Goal: Task Accomplishment & Management: Manage account settings

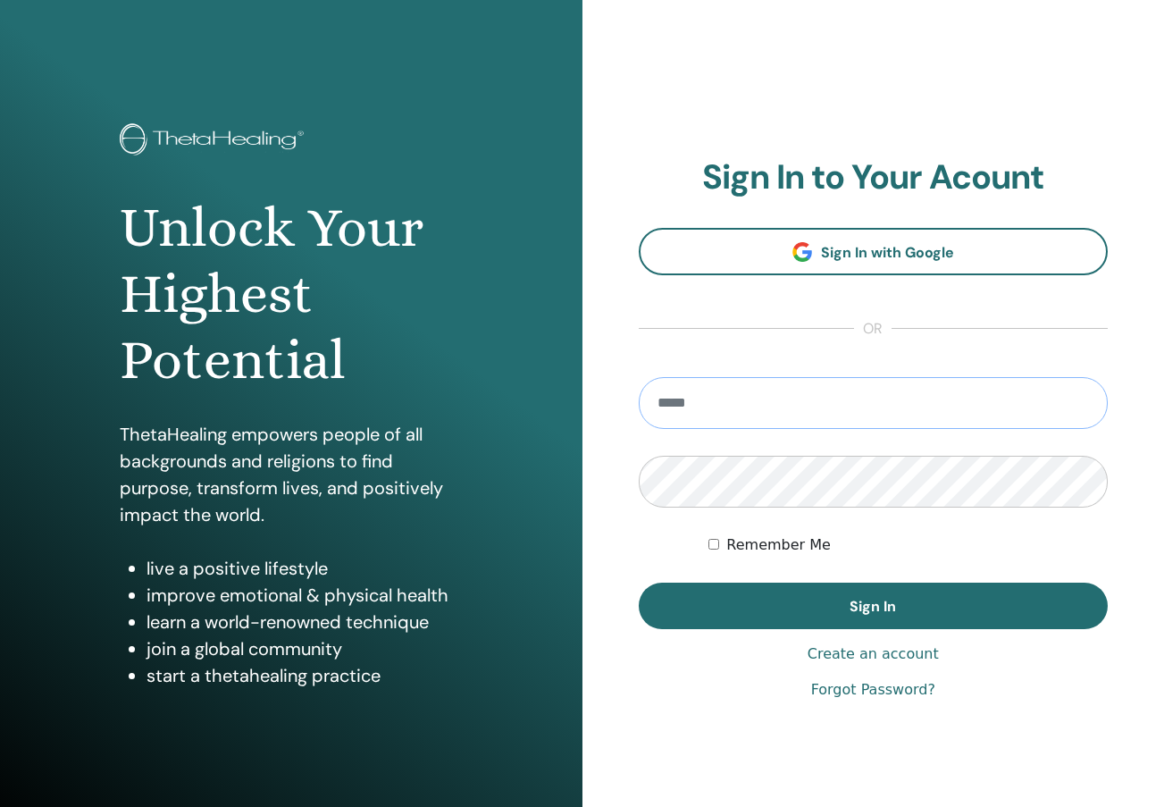
type input "**********"
click at [873, 606] on button "Sign In" at bounding box center [874, 605] width 470 height 46
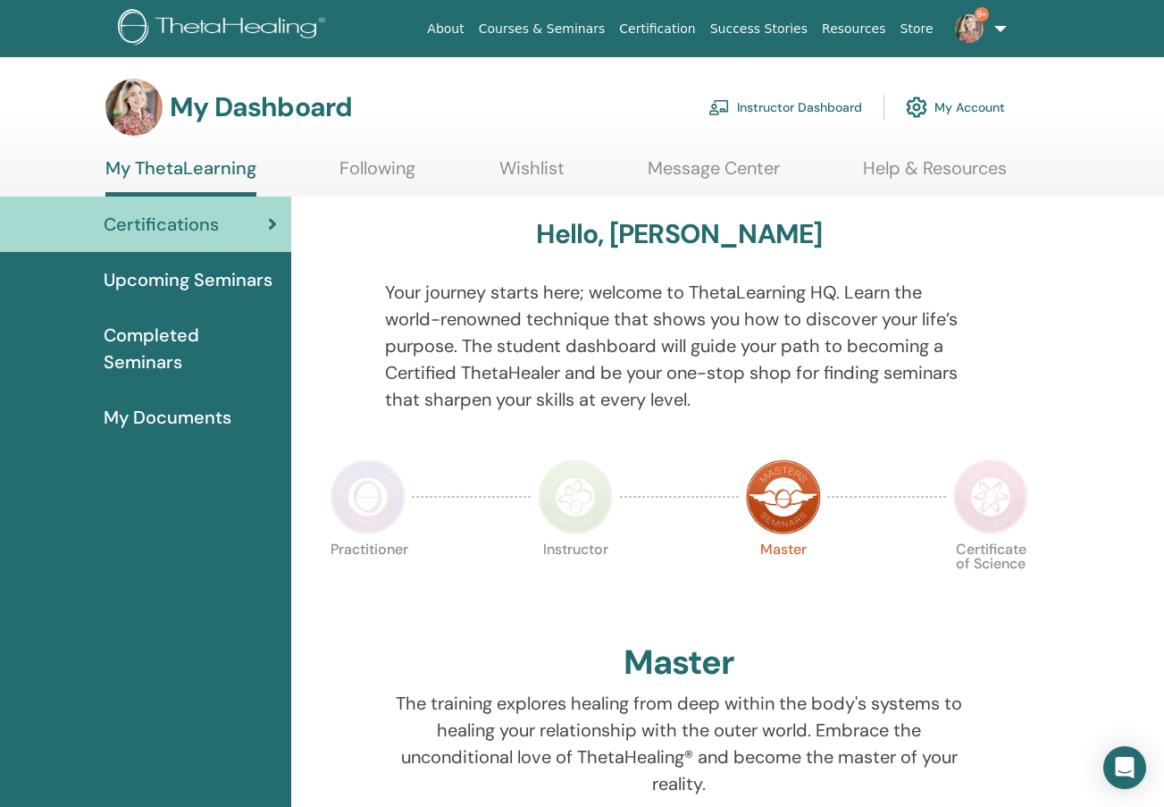
click at [796, 107] on link "Instructor Dashboard" at bounding box center [785, 107] width 154 height 39
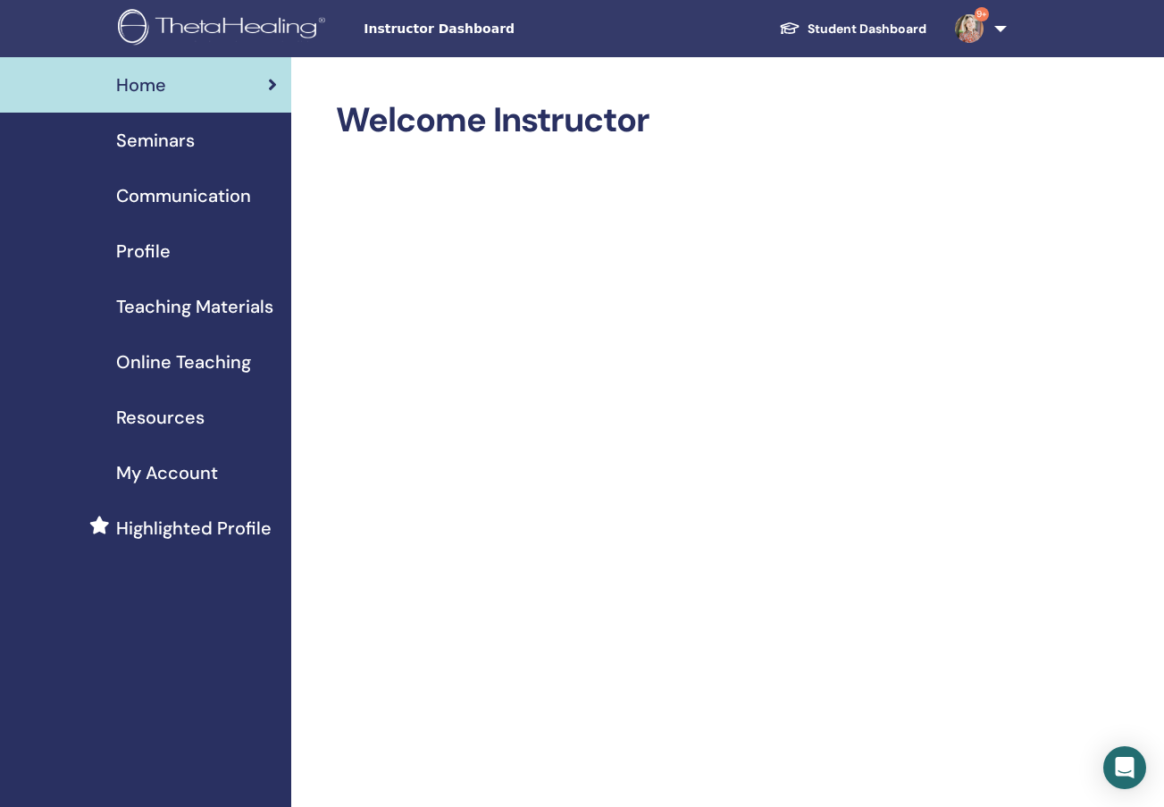
click at [197, 295] on span "Teaching Materials" at bounding box center [194, 306] width 157 height 27
click at [201, 314] on span "Teaching Materials" at bounding box center [194, 306] width 157 height 27
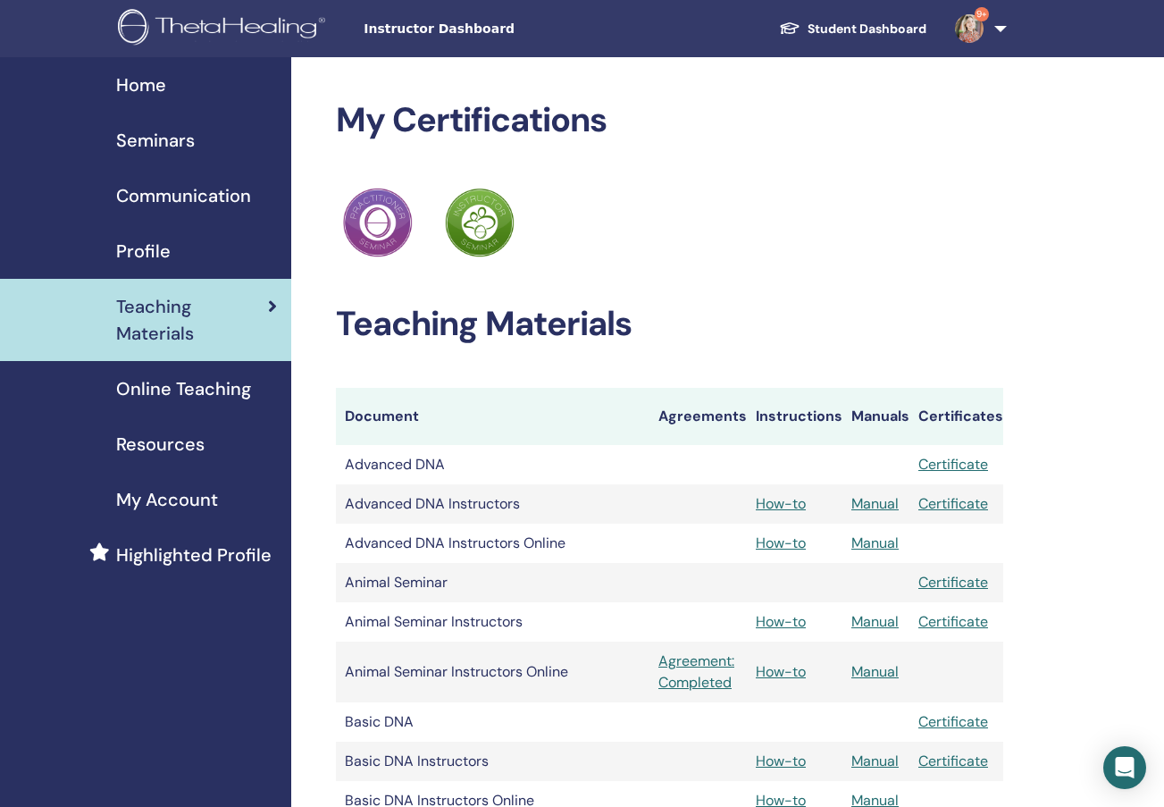
click at [158, 135] on span "Seminars" at bounding box center [155, 140] width 79 height 27
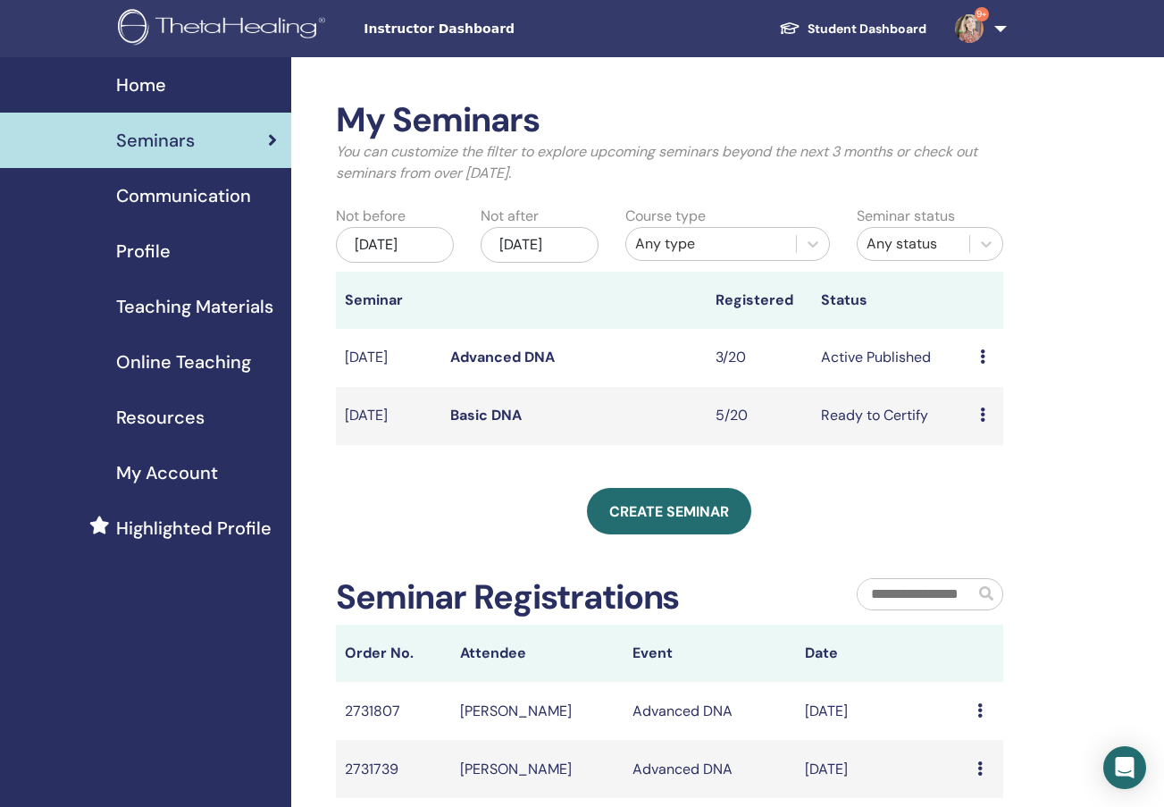
click at [506, 366] on link "Advanced DNA" at bounding box center [502, 356] width 105 height 19
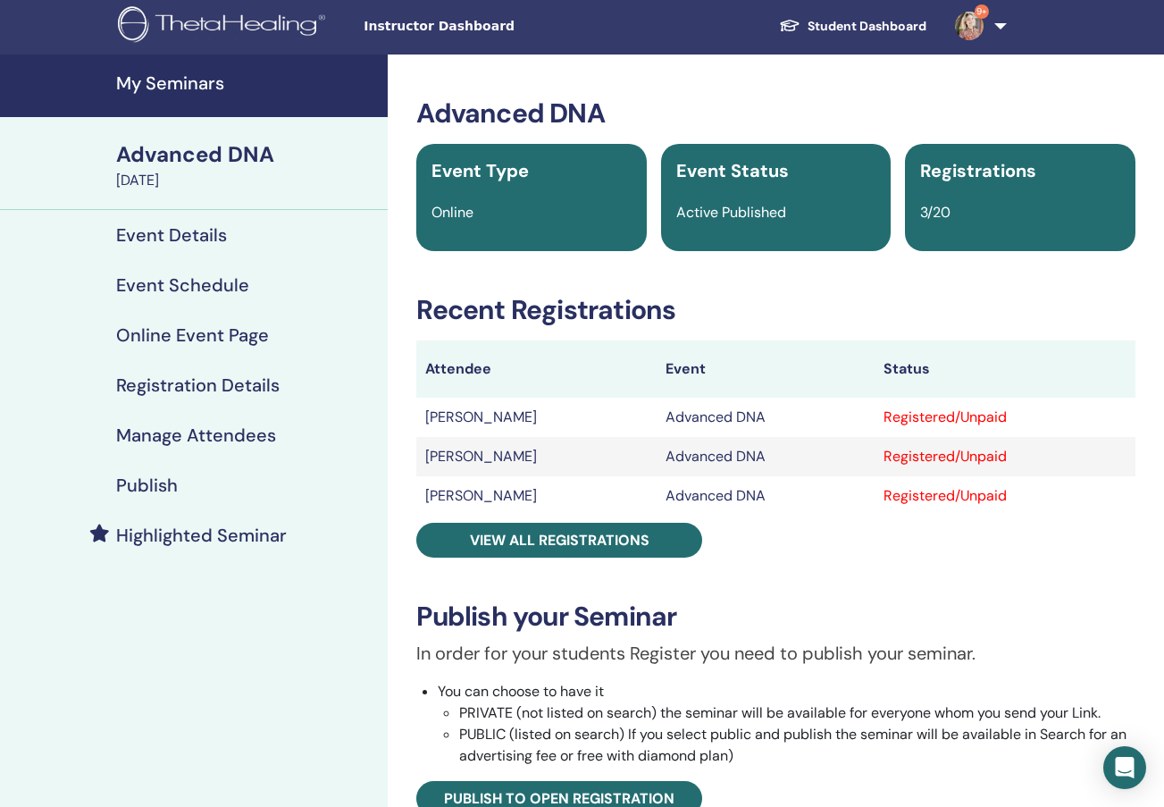
scroll to position [3, 0]
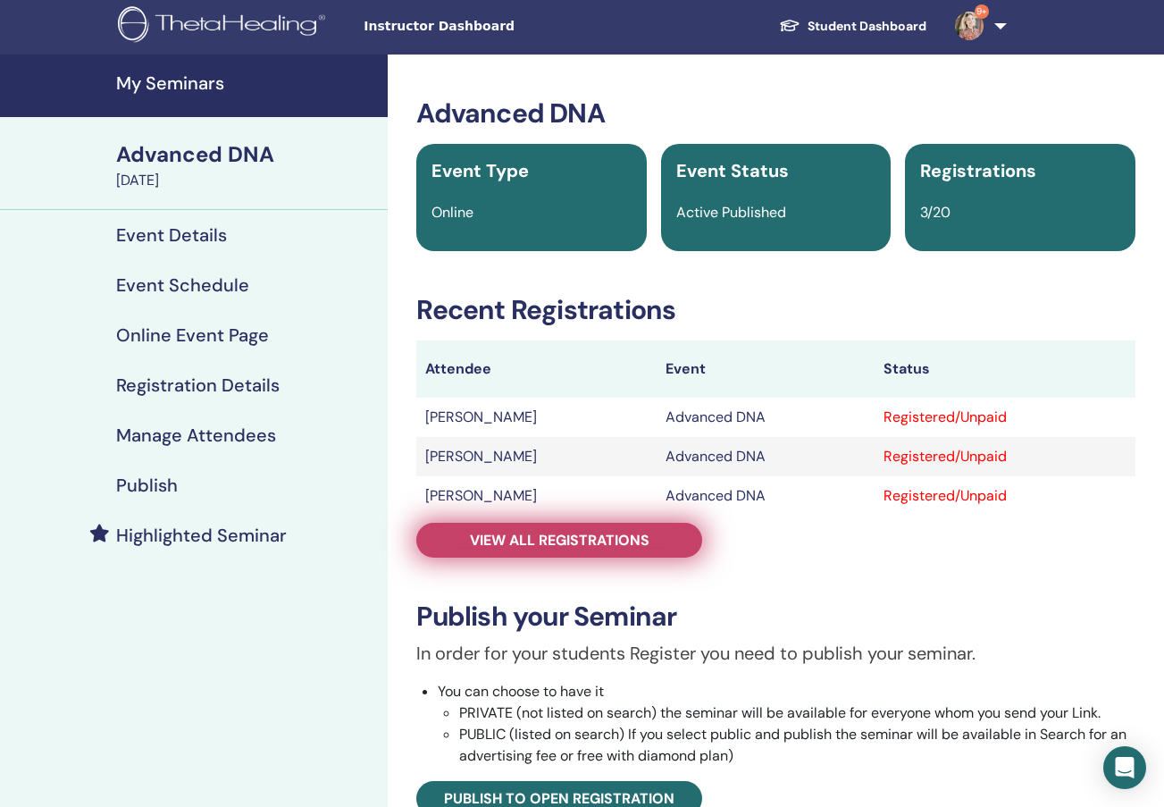
click at [502, 548] on span "View all registrations" at bounding box center [560, 540] width 180 height 19
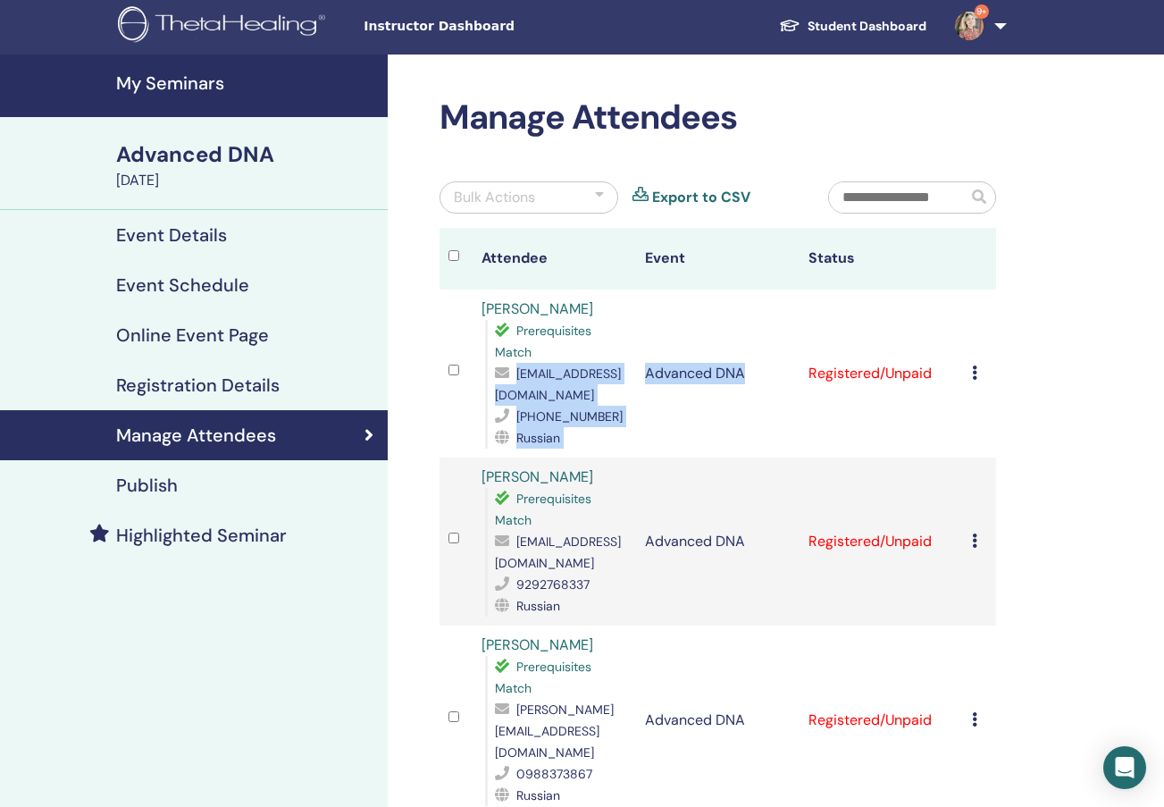
drag, startPoint x: 493, startPoint y: 394, endPoint x: 693, endPoint y: 396, distance: 200.1
click at [693, 396] on tr "Makarenko Oksana Prerequisites Match oksanamakarenko464@gmail.com +491609217387…" at bounding box center [717, 373] width 556 height 168
click at [693, 396] on td "Advanced DNA" at bounding box center [717, 373] width 163 height 168
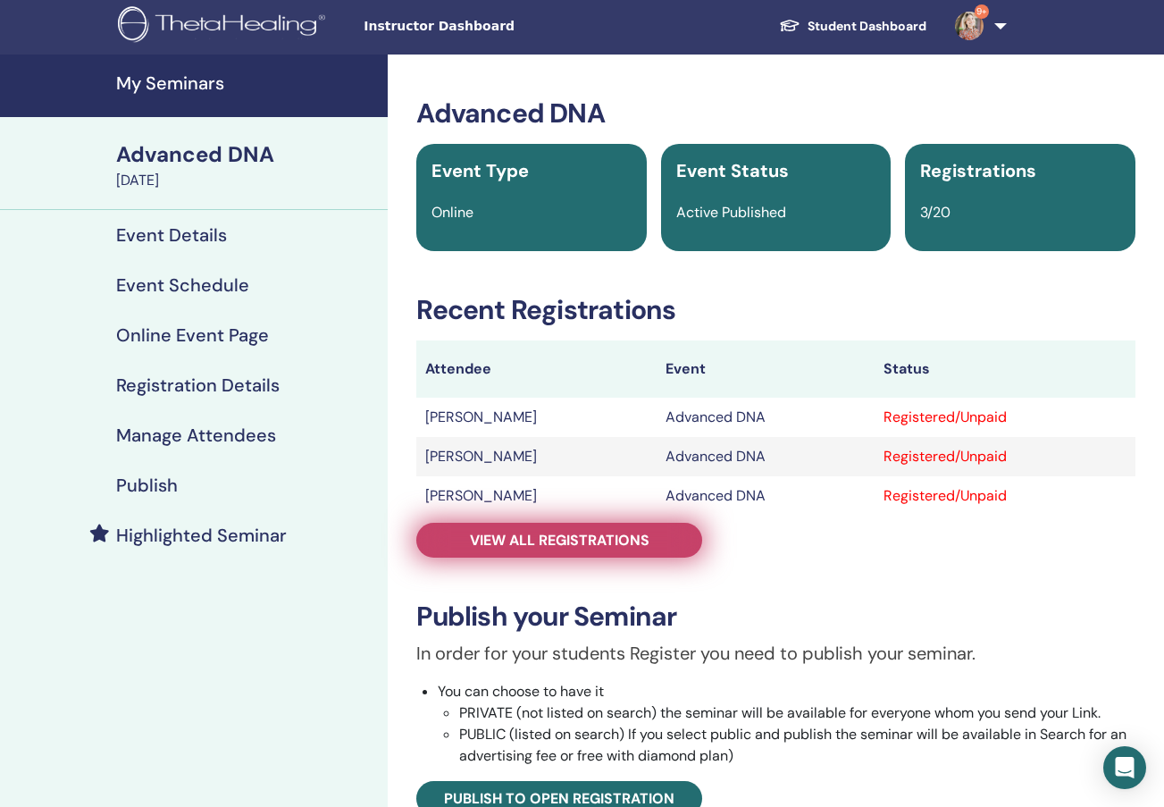
click at [495, 539] on span "View all registrations" at bounding box center [560, 540] width 180 height 19
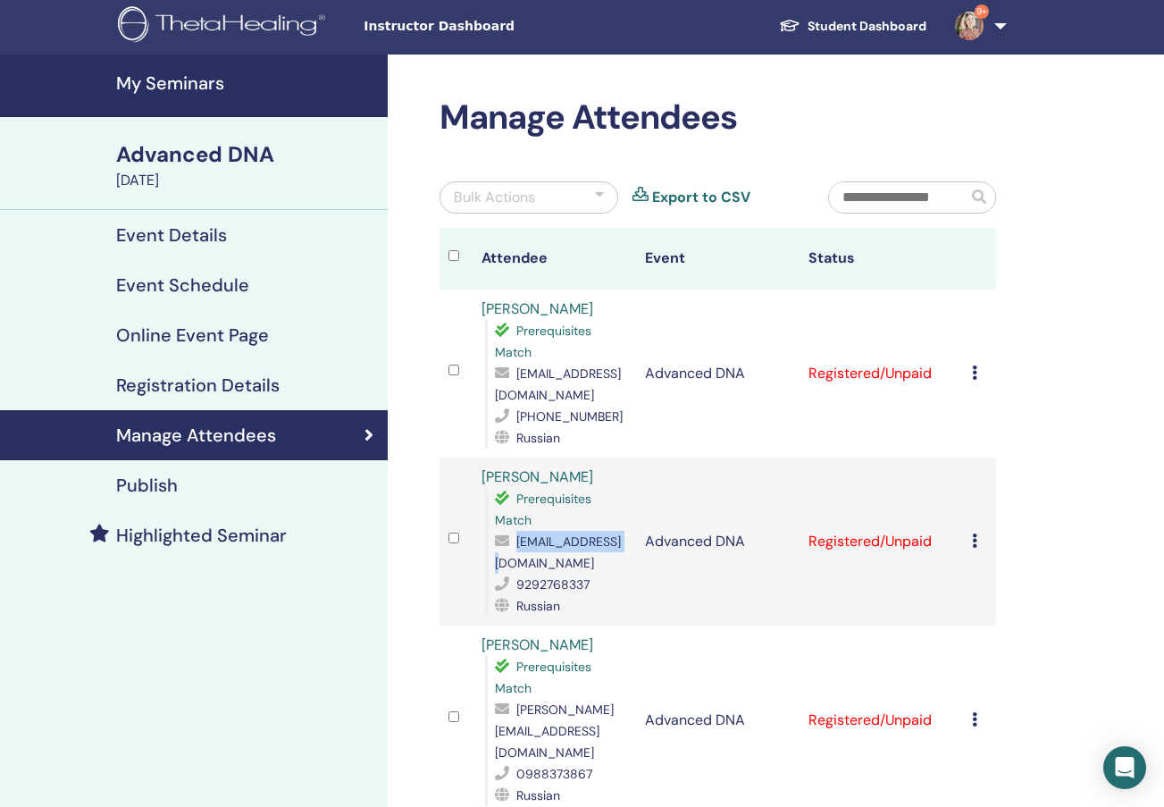
drag, startPoint x: 490, startPoint y: 564, endPoint x: 622, endPoint y: 569, distance: 131.4
click at [622, 569] on div "Prerequisites Match baengy@gmail.com 9292768337 Russian" at bounding box center [556, 552] width 142 height 129
copy span "baengy@gmail.com"
click at [152, 75] on h4 "My Seminars" at bounding box center [246, 82] width 261 height 21
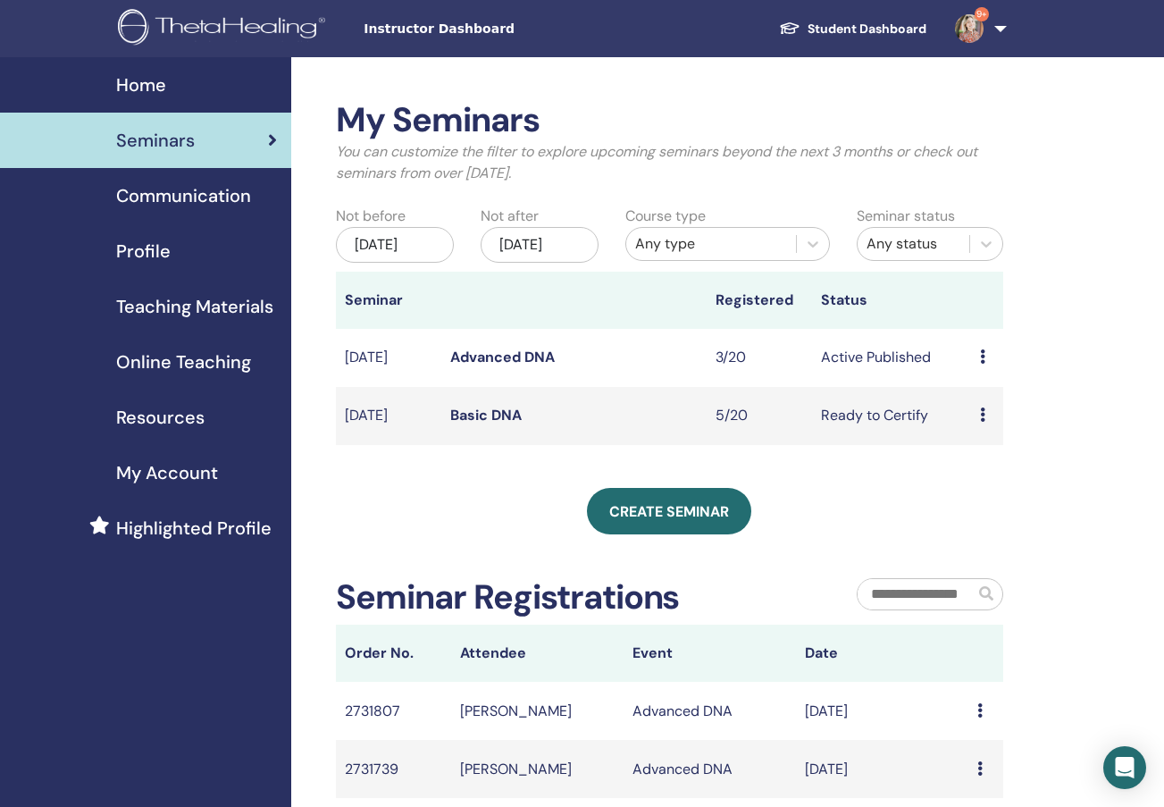
click at [483, 442] on td "Basic DNA" at bounding box center [573, 416] width 265 height 58
click at [480, 424] on link "Basic DNA" at bounding box center [485, 415] width 71 height 19
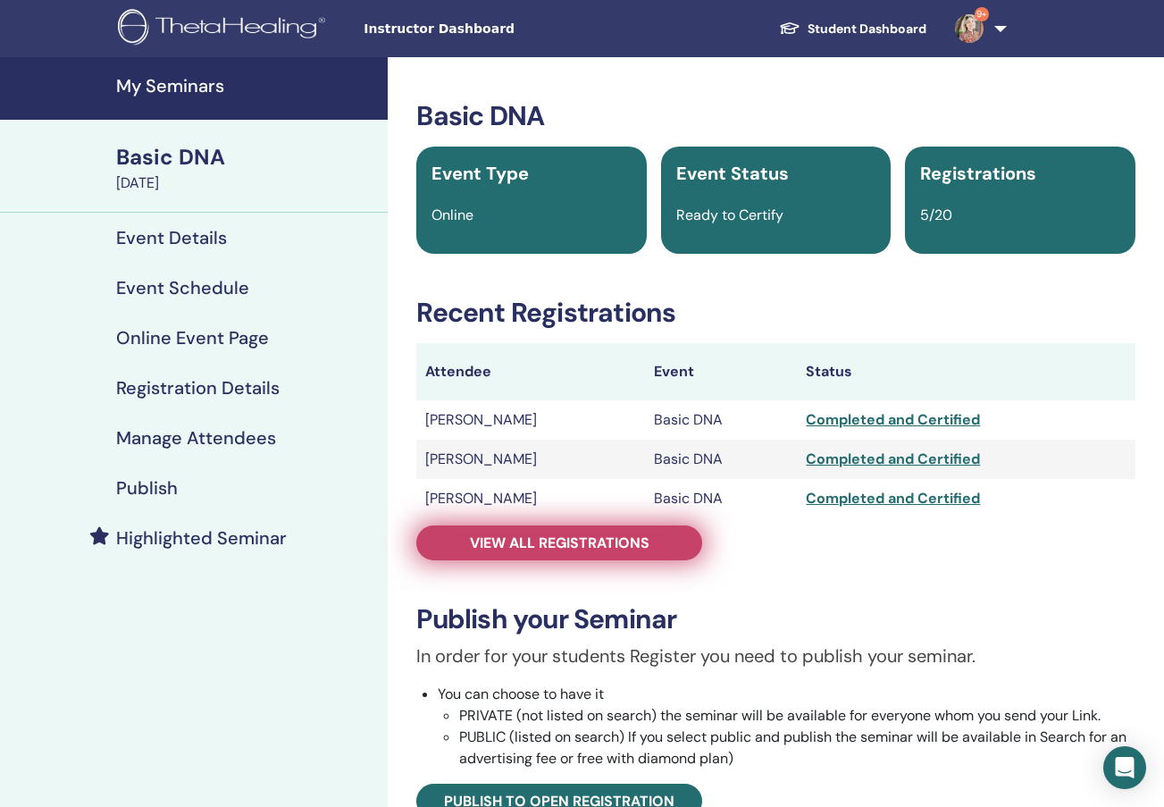
click at [503, 534] on span "View all registrations" at bounding box center [560, 542] width 180 height 19
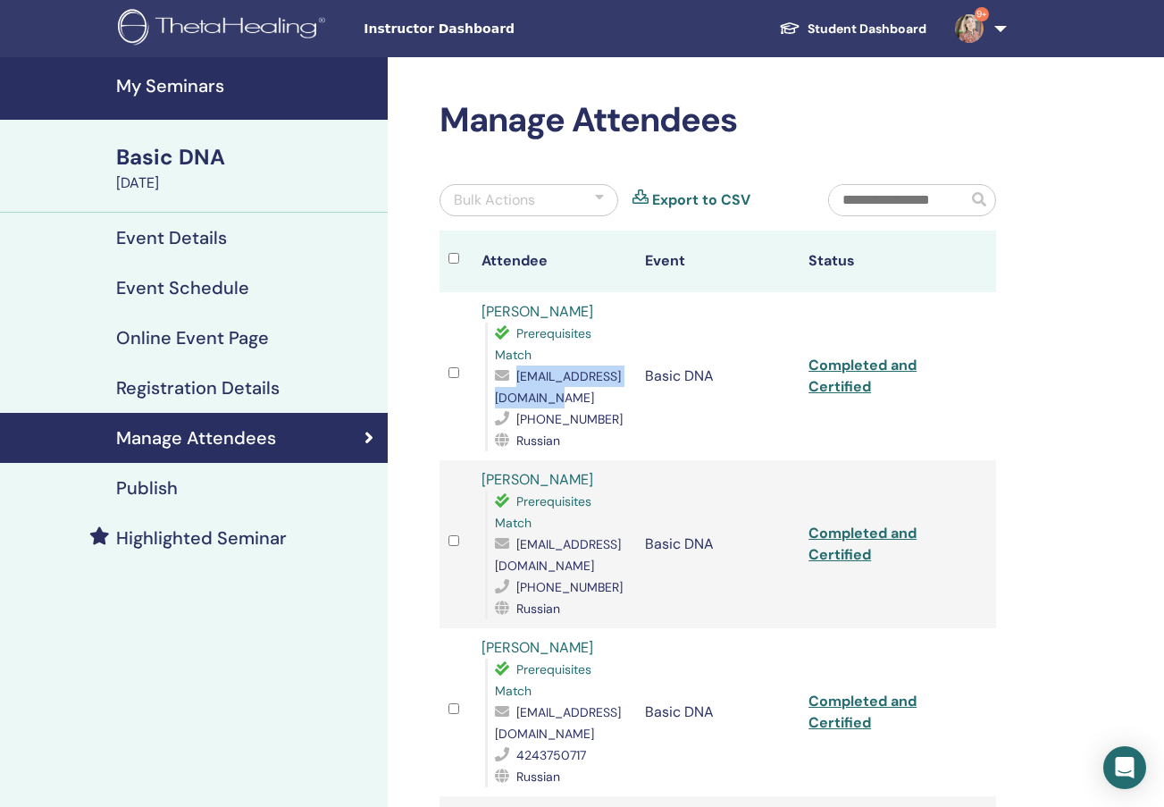
drag, startPoint x: 494, startPoint y: 401, endPoint x: 647, endPoint y: 394, distance: 152.9
click at [621, 394] on span "[EMAIL_ADDRESS][DOMAIN_NAME]" at bounding box center [558, 387] width 126 height 38
copy span "[EMAIL_ADDRESS][DOMAIN_NAME]"
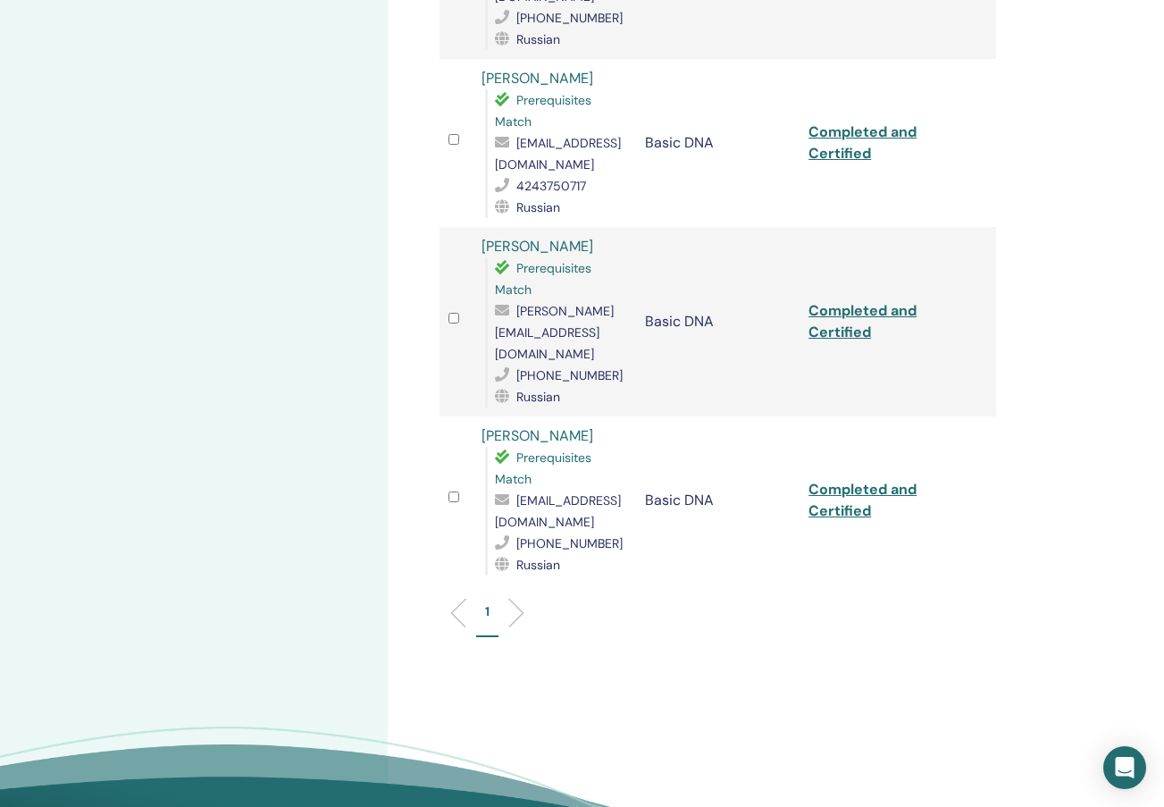
scroll to position [571, 0]
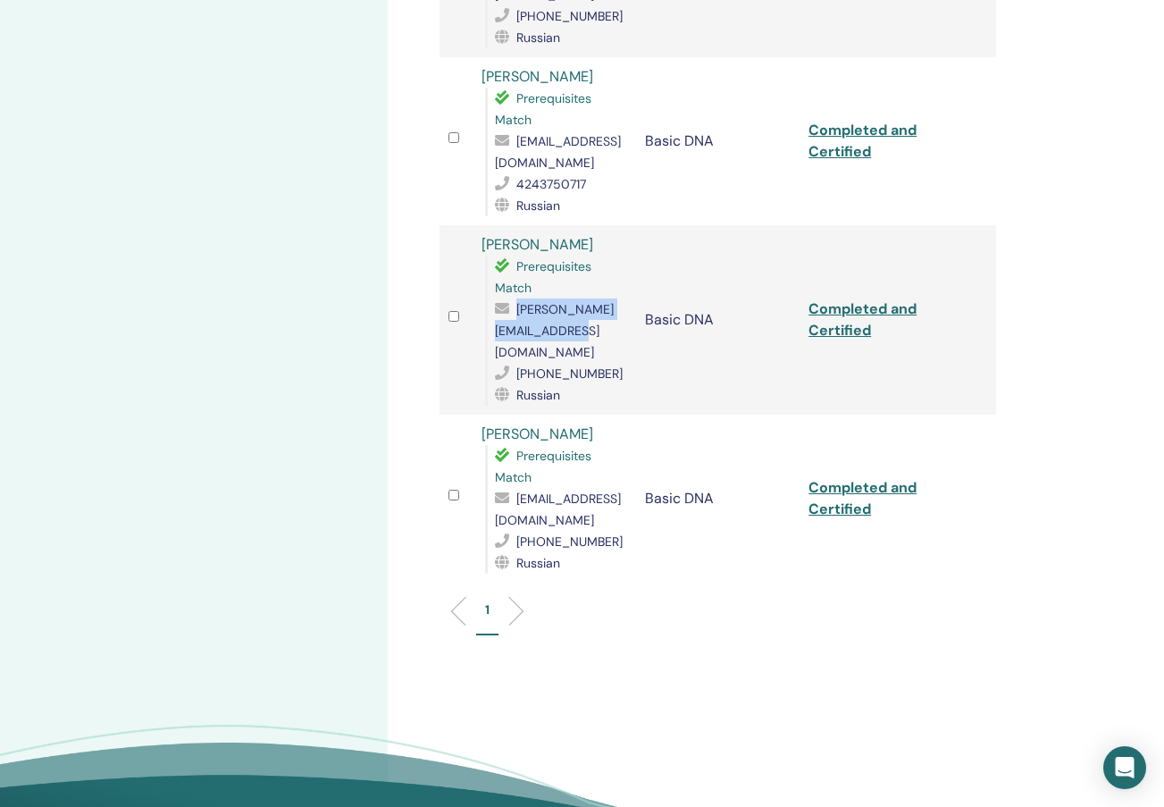
drag, startPoint x: 496, startPoint y: 330, endPoint x: 655, endPoint y: 328, distance: 159.0
click at [614, 328] on span "[PERSON_NAME][EMAIL_ADDRESS][DOMAIN_NAME]" at bounding box center [554, 330] width 119 height 59
copy span "[PERSON_NAME][EMAIL_ADDRESS][DOMAIN_NAME]"
